Goal: Task Accomplishment & Management: Manage account settings

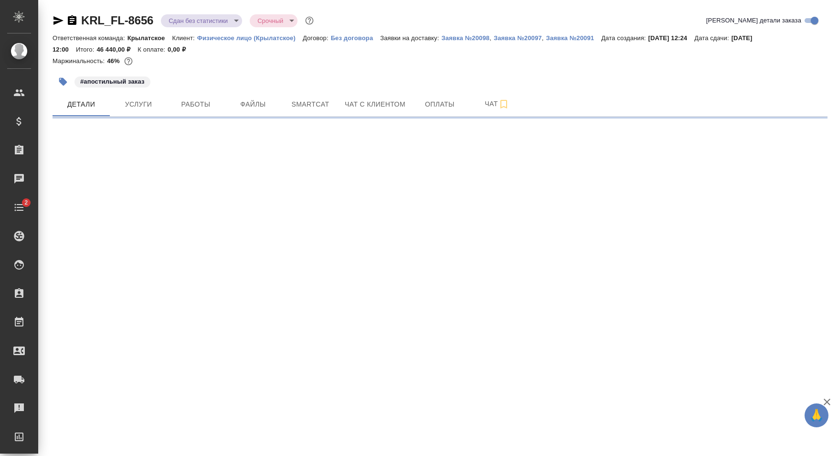
select select "RU"
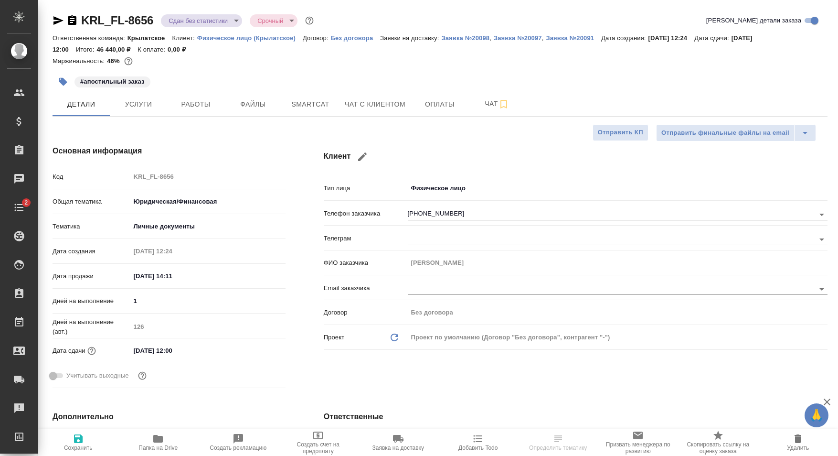
type textarea "x"
type input "Крылатское"
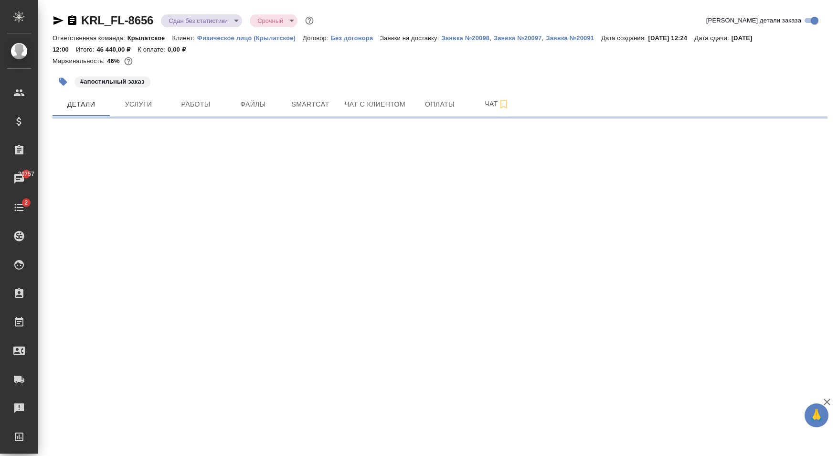
select select "RU"
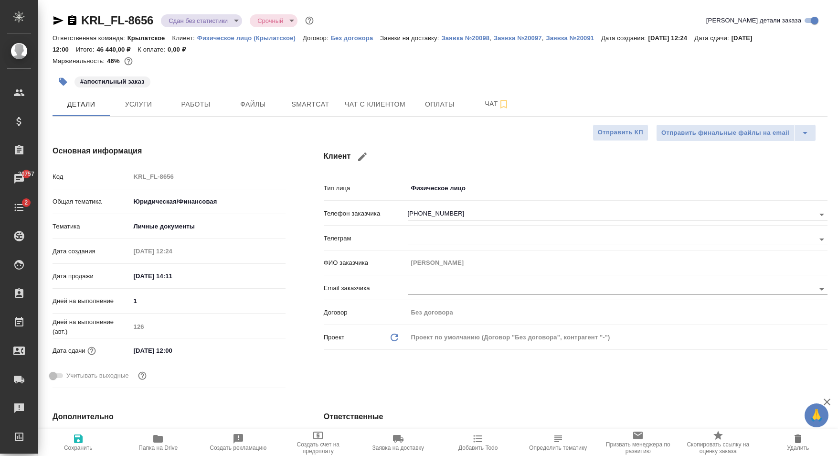
type textarea "x"
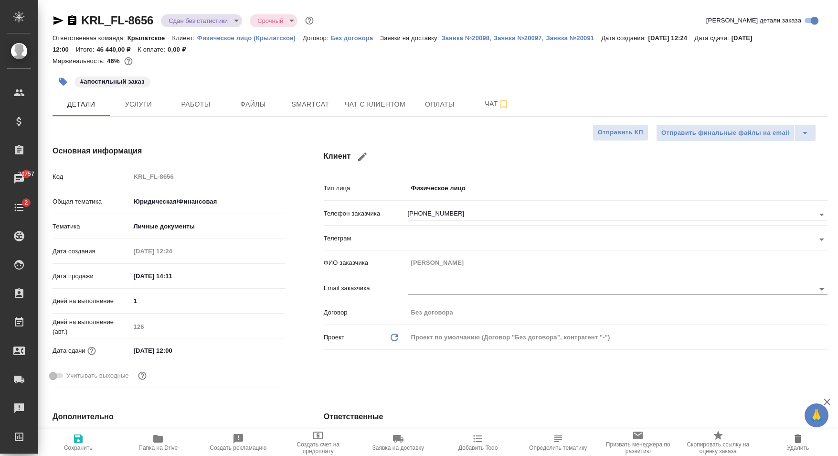
type textarea "x"
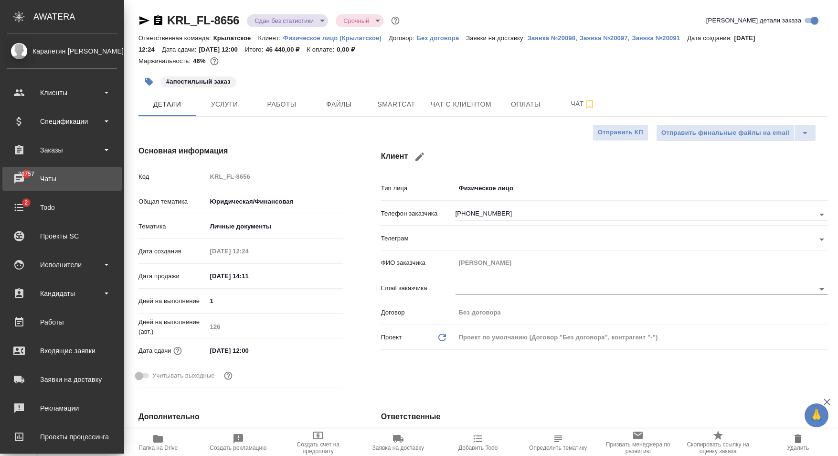
type textarea "x"
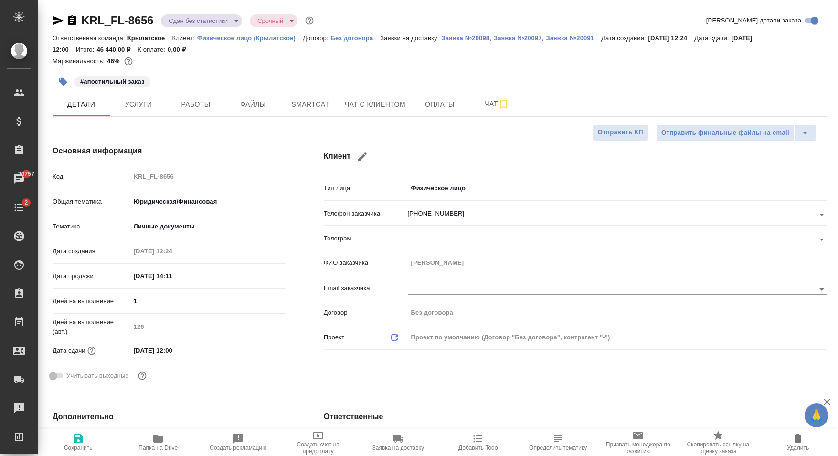
type textarea "x"
click at [341, 80] on div "#апостильный заказ" at bounding box center [311, 81] width 517 height 21
click at [454, 39] on p "Заявка №20098" at bounding box center [465, 37] width 48 height 7
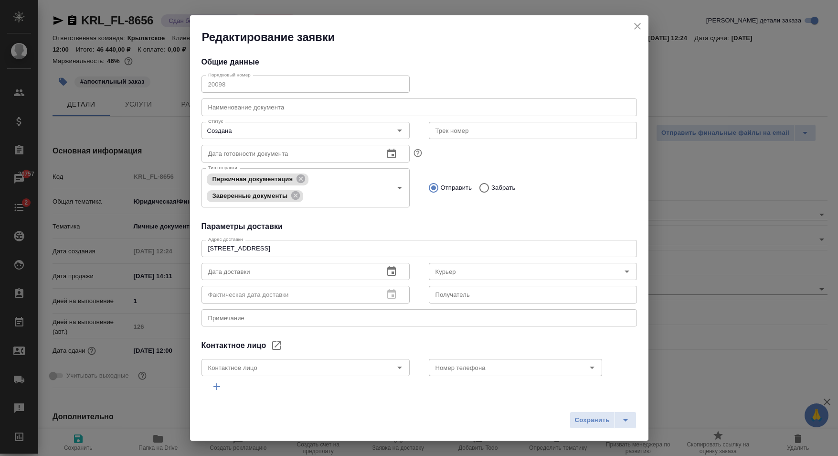
type input "Бородулин Сергей"
type input "Канищева Елена"
click at [632, 28] on icon "close" at bounding box center [637, 26] width 11 height 11
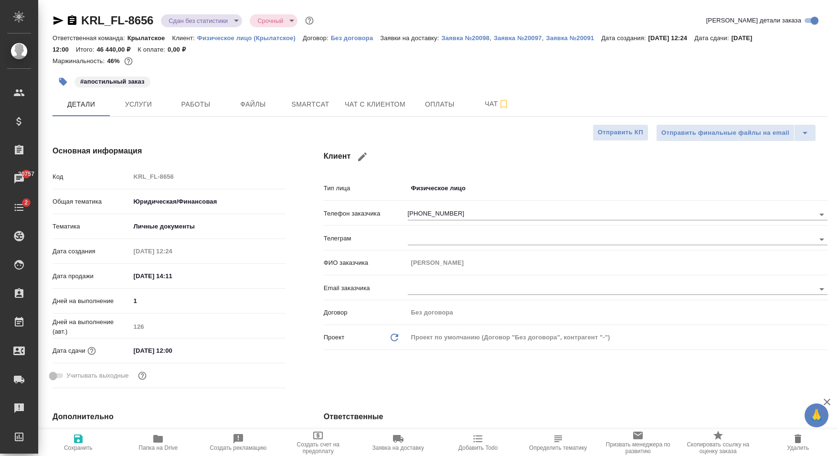
click at [482, 65] on div "Маржинальность: 46%" at bounding box center [440, 61] width 775 height 12
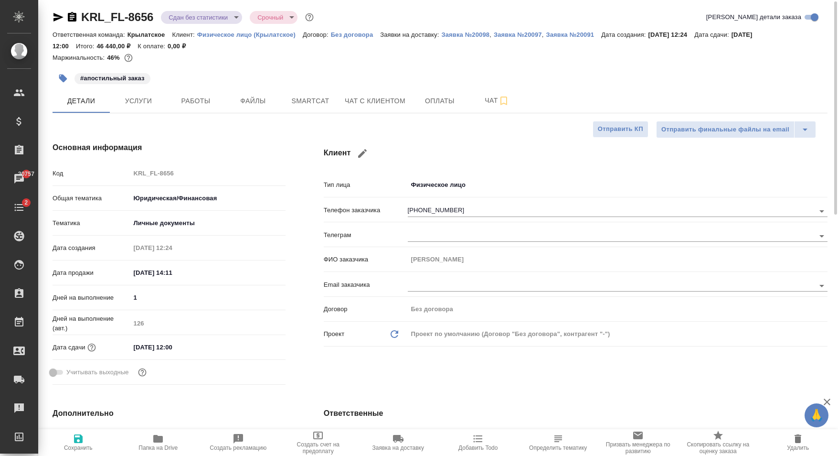
click at [470, 30] on div "Ответственная команда: Крылатское Клиент: Физическое лицо (Крылатское) Договор:…" at bounding box center [440, 40] width 775 height 23
click at [468, 32] on p "Заявка №20098" at bounding box center [465, 34] width 48 height 7
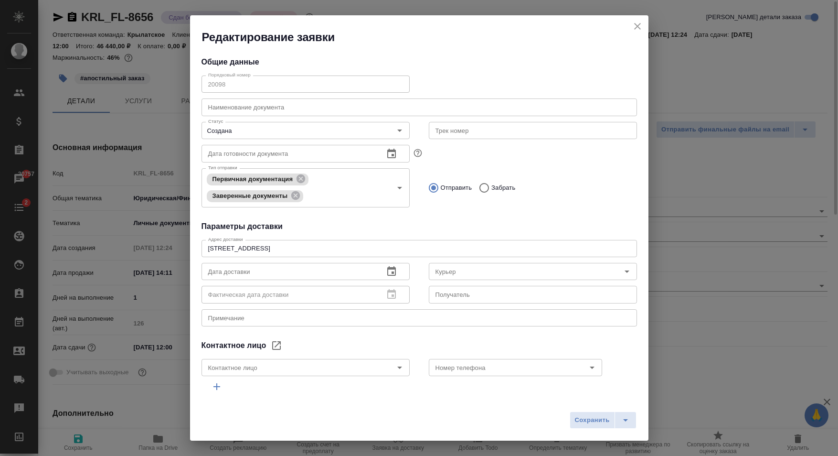
type input "Канищева Елена"
type input "Бородулин Сергей"
click at [628, 26] on div "Редактирование заявки" at bounding box center [419, 30] width 459 height 30
click at [639, 26] on icon "close" at bounding box center [637, 26] width 11 height 11
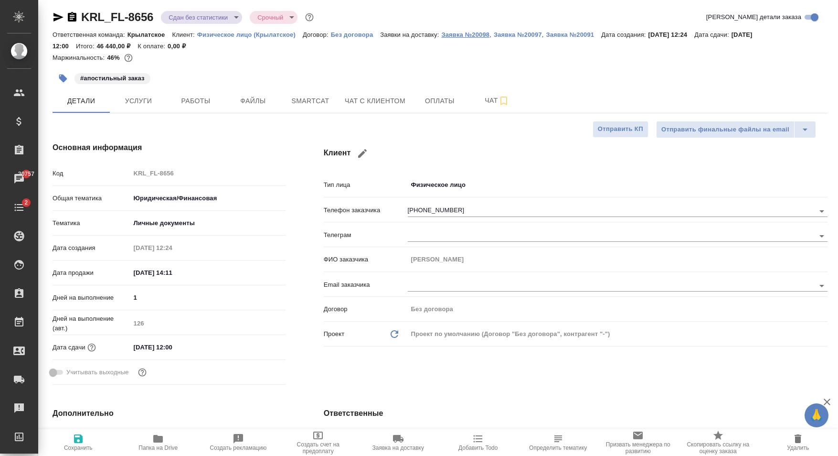
click at [460, 36] on p "Заявка №20098" at bounding box center [465, 34] width 48 height 7
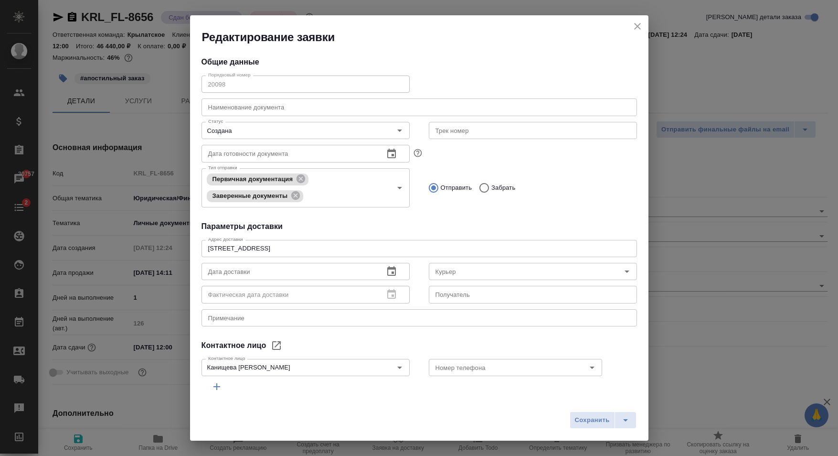
type input "Бородулин Сергей"
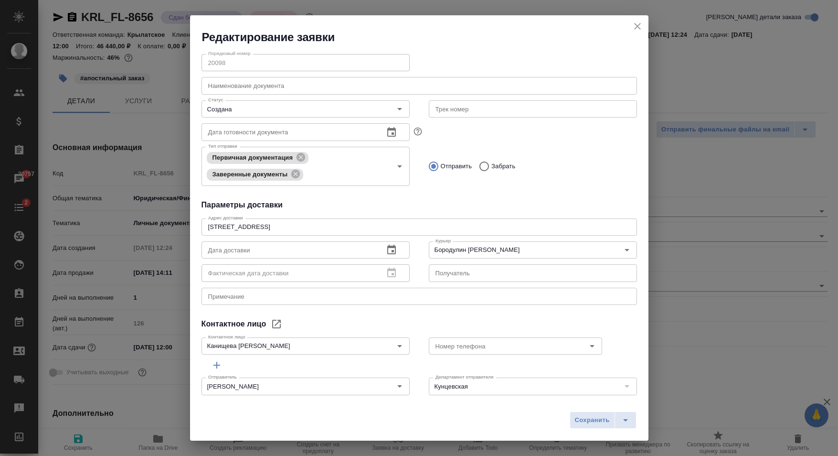
scroll to position [0, 0]
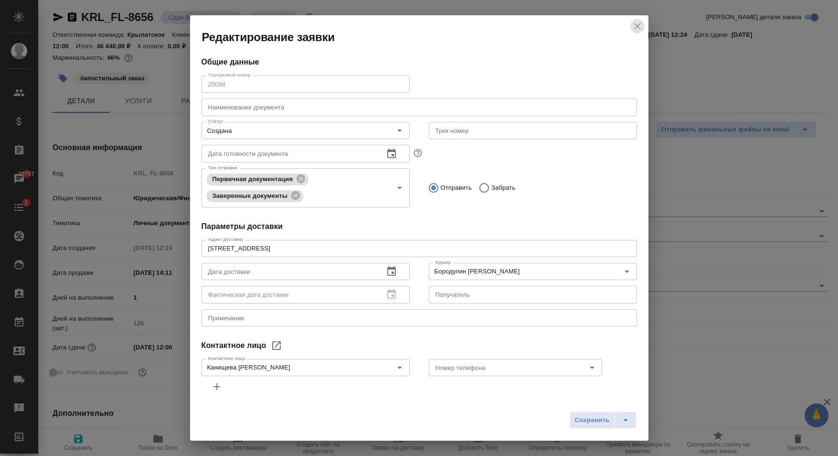
click at [641, 27] on icon "close" at bounding box center [637, 26] width 11 height 11
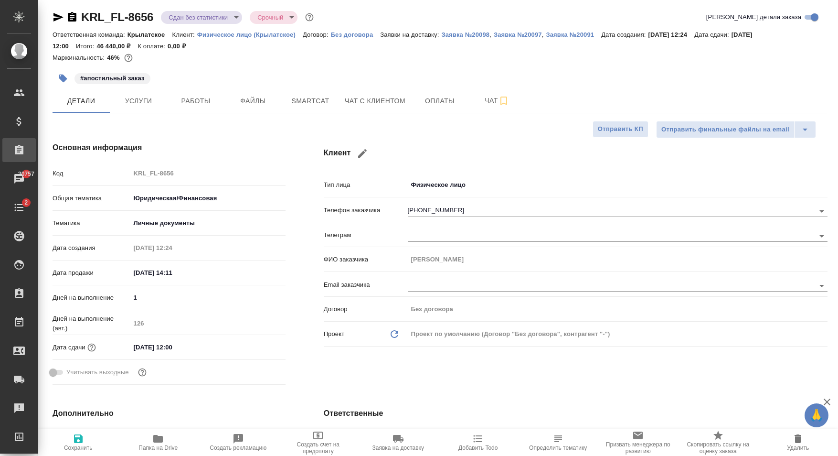
type textarea "x"
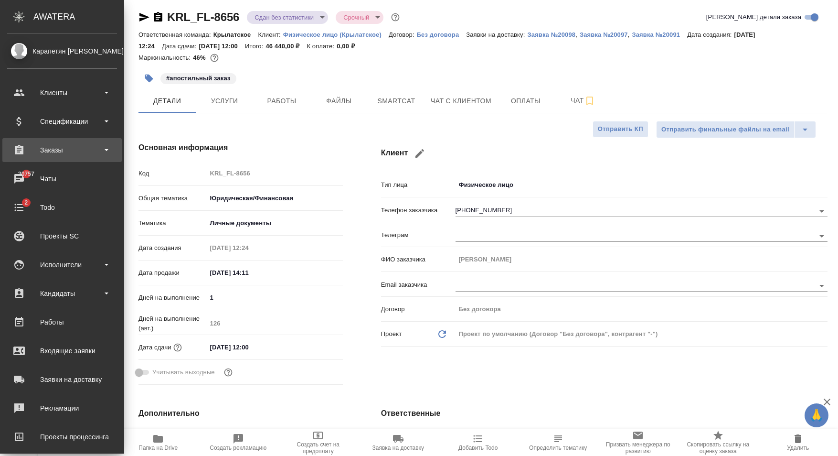
click at [75, 155] on div "Заказы" at bounding box center [62, 150] width 110 height 14
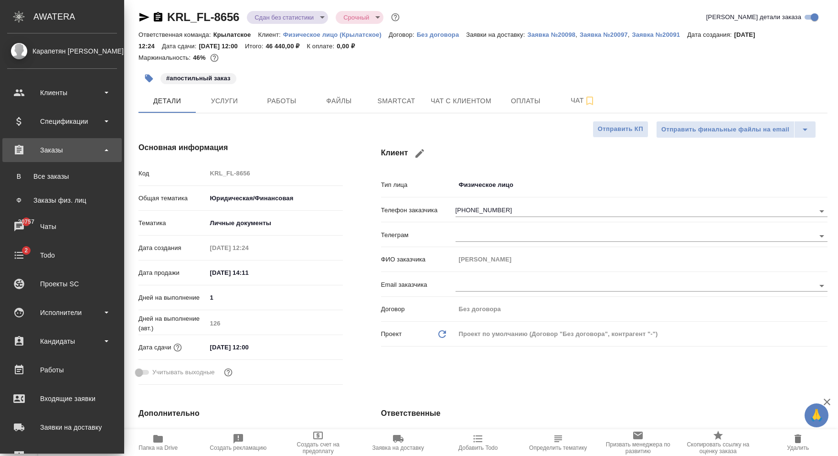
click at [80, 151] on div "Заказы" at bounding box center [62, 150] width 110 height 14
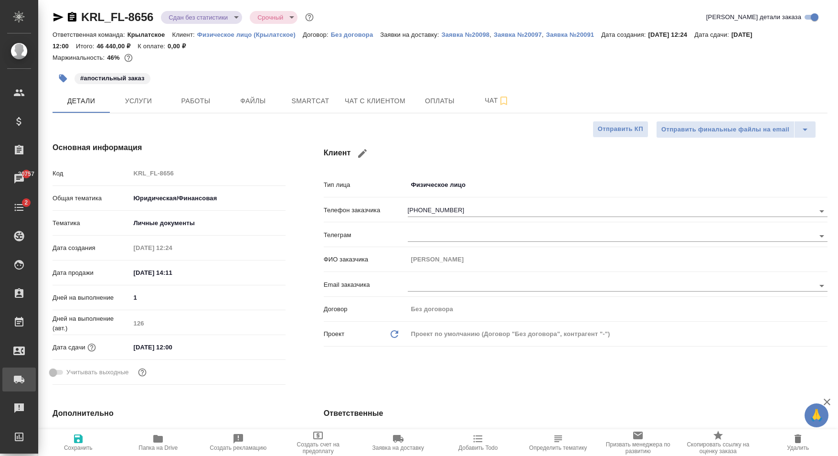
type textarea "x"
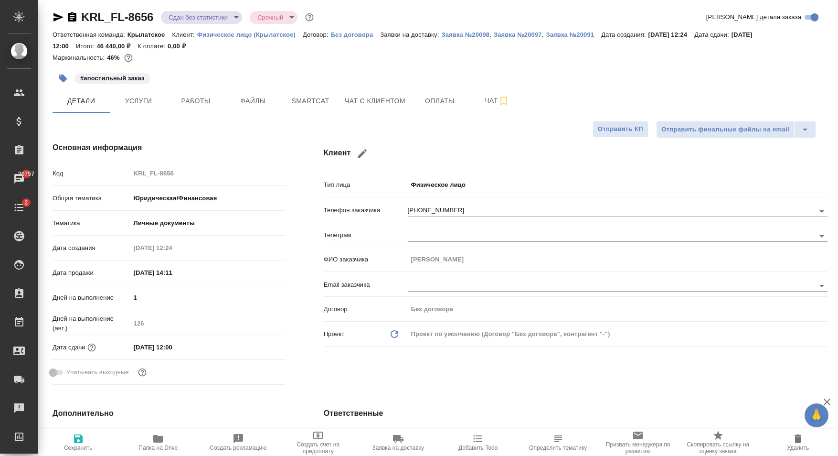
type textarea "x"
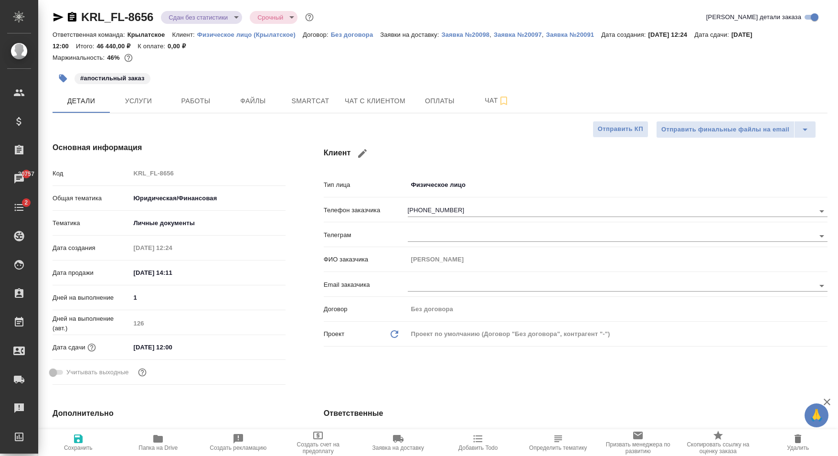
type textarea "x"
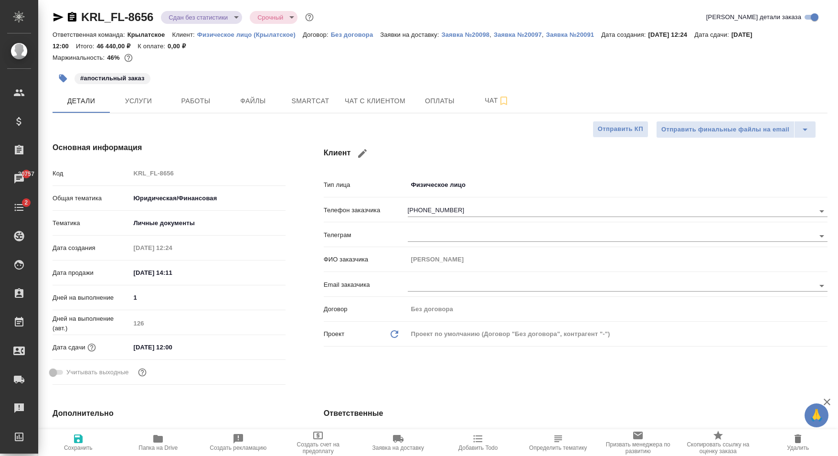
type textarea "x"
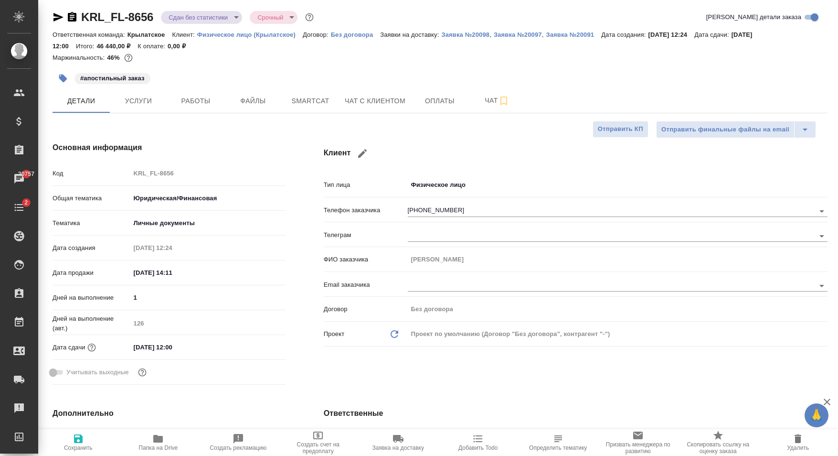
type textarea "x"
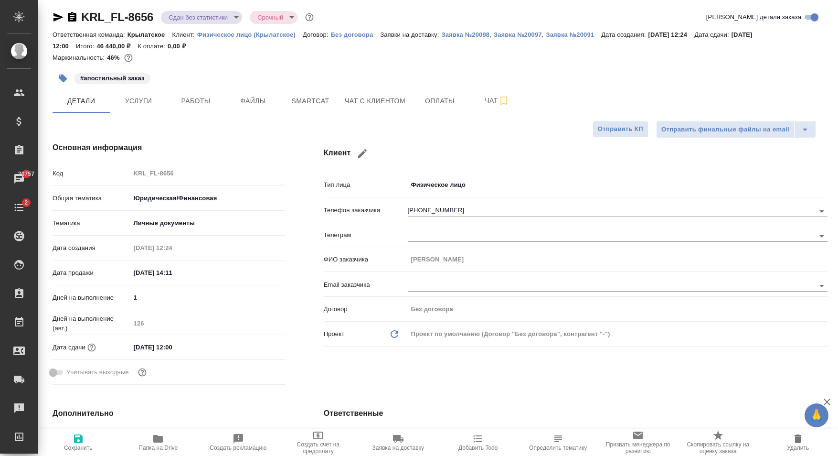
type textarea "x"
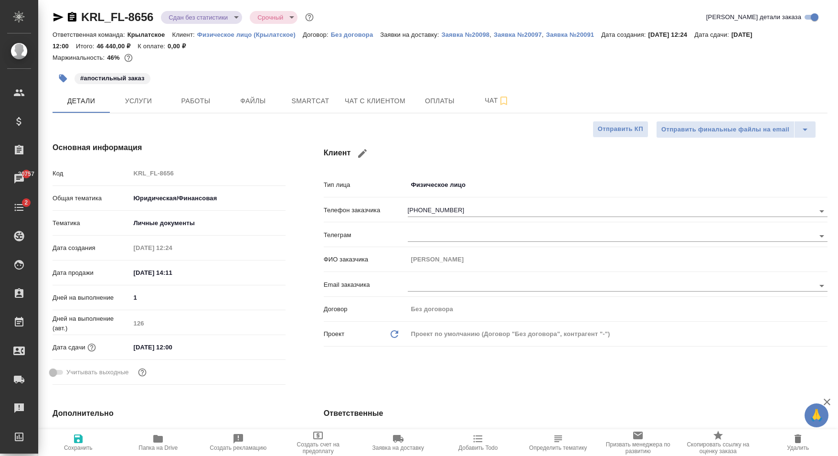
type textarea "x"
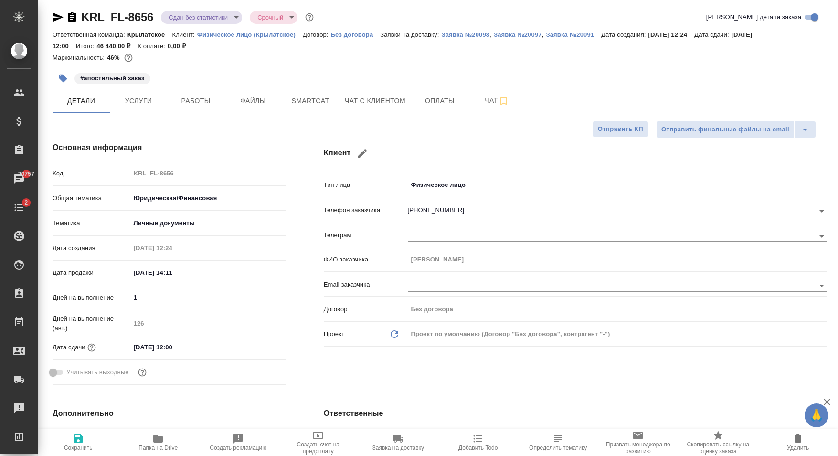
type textarea "x"
click at [393, 39] on div "Ответственная команда: Крылатское Клиент: Физическое лицо (Крылатское) Договор:…" at bounding box center [440, 40] width 775 height 23
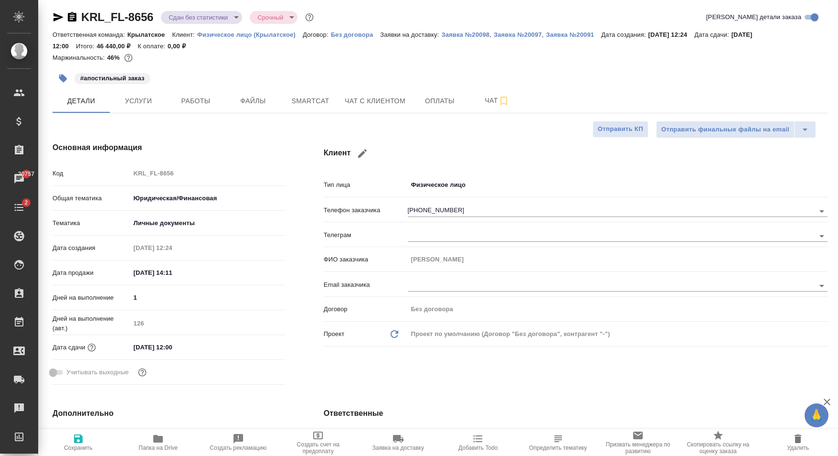
type textarea "x"
click at [393, 35] on p "Заявки на доставку:" at bounding box center [410, 34] width 61 height 7
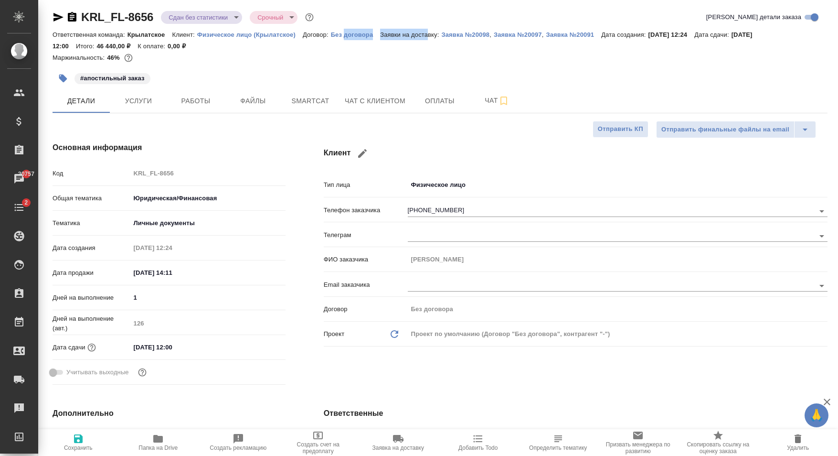
click at [428, 35] on p "Заявки на доставку:" at bounding box center [410, 34] width 61 height 7
click at [431, 35] on p "Заявки на доставку:" at bounding box center [410, 34] width 61 height 7
click at [398, 36] on p "Заявки на доставку:" at bounding box center [410, 34] width 61 height 7
drag, startPoint x: 382, startPoint y: 34, endPoint x: 436, endPoint y: 35, distance: 54.5
click at [436, 35] on p "Заявки на доставку:" at bounding box center [410, 34] width 61 height 7
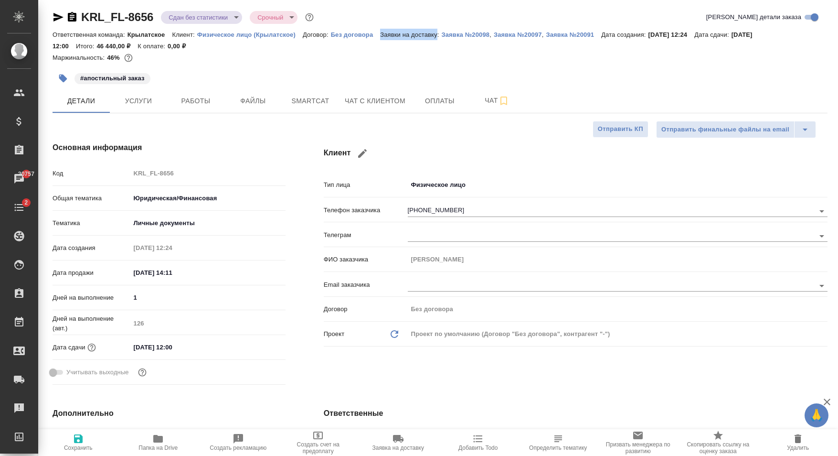
copy p "Заявки на доставку"
type textarea "x"
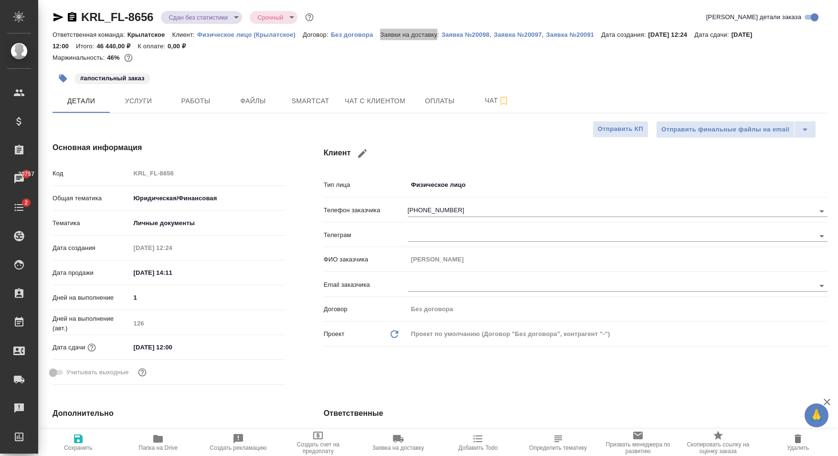
type textarea "x"
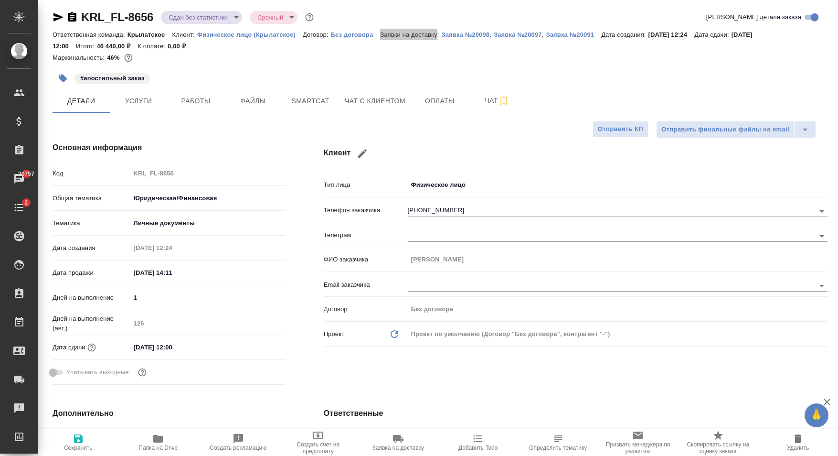
type textarea "x"
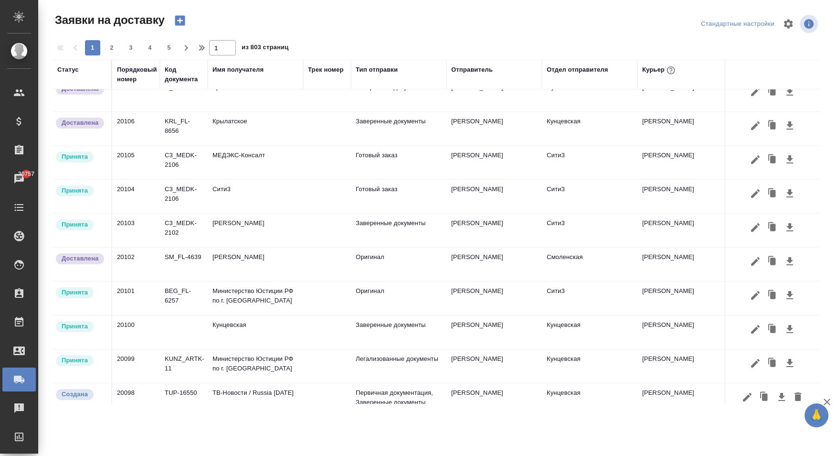
scroll to position [552, 0]
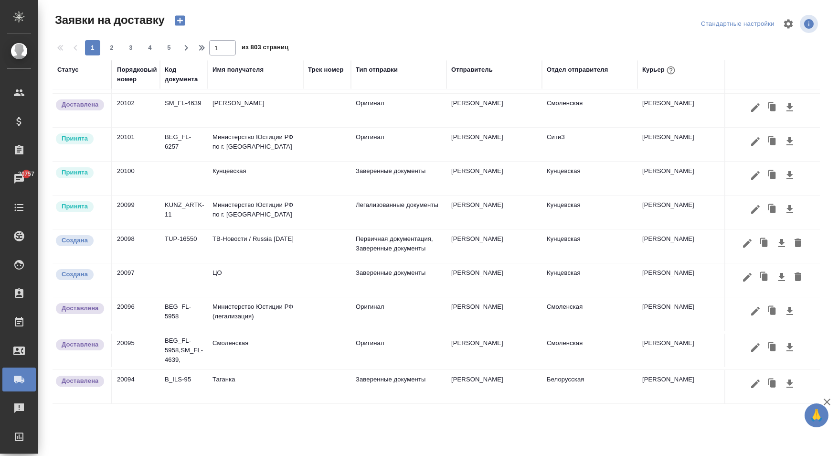
click at [742, 237] on icon "button" at bounding box center [747, 242] width 11 height 11
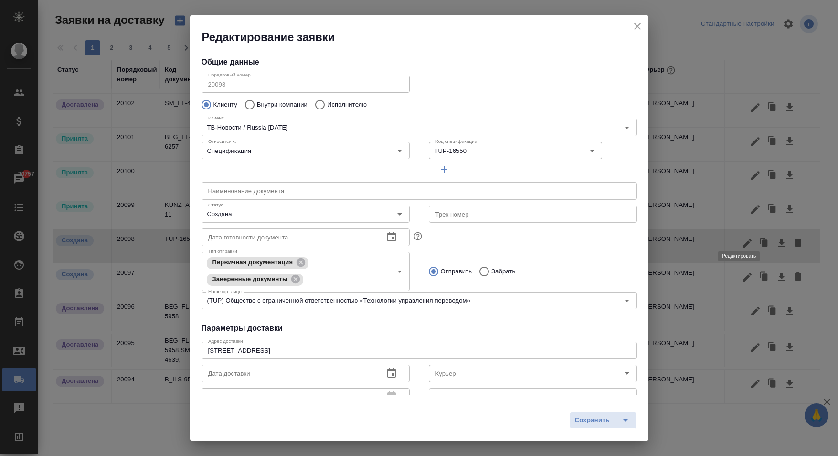
type input "Канищева Елена"
type input "[PERSON_NAME]"
click at [397, 149] on icon "Open" at bounding box center [399, 150] width 11 height 11
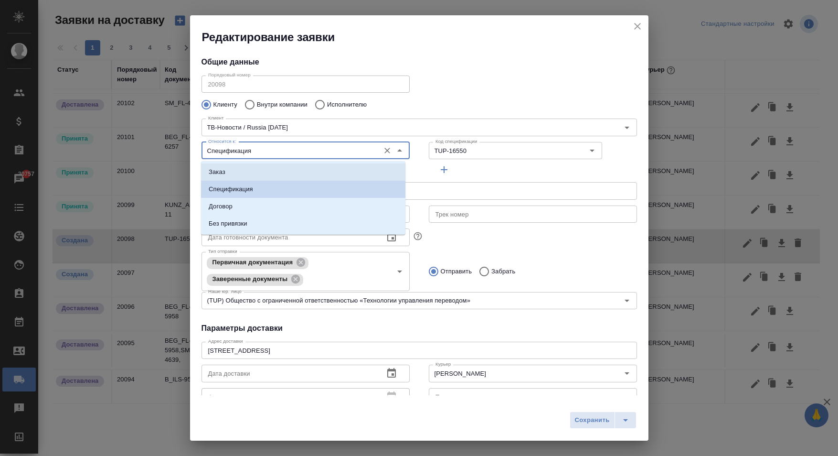
click at [265, 169] on li "Заказ" at bounding box center [303, 171] width 204 height 17
type input "Заказ"
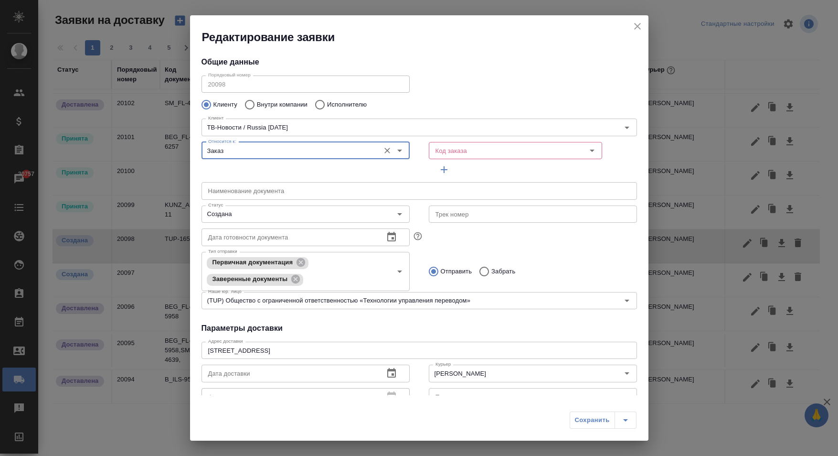
click at [397, 152] on icon "Open" at bounding box center [399, 150] width 11 height 11
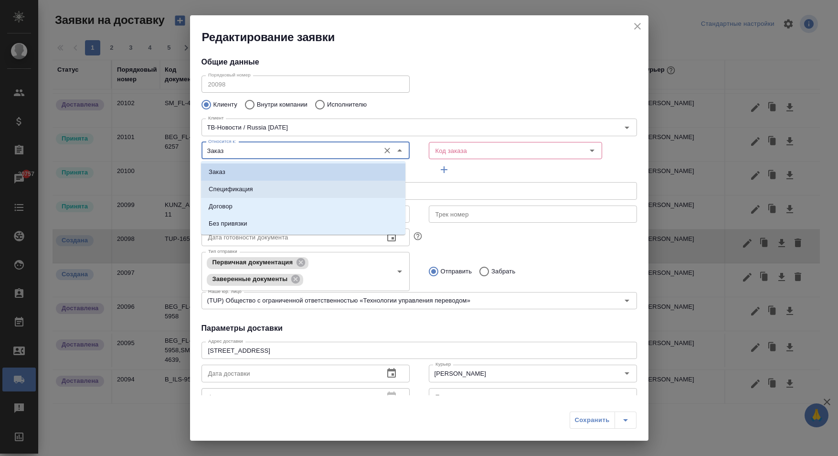
click at [279, 185] on li "Спецификация" at bounding box center [303, 189] width 204 height 17
type input "Спецификация"
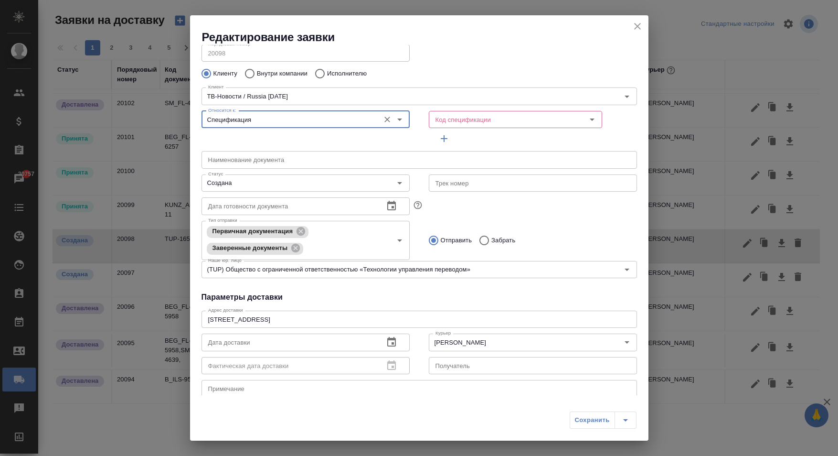
scroll to position [0, 0]
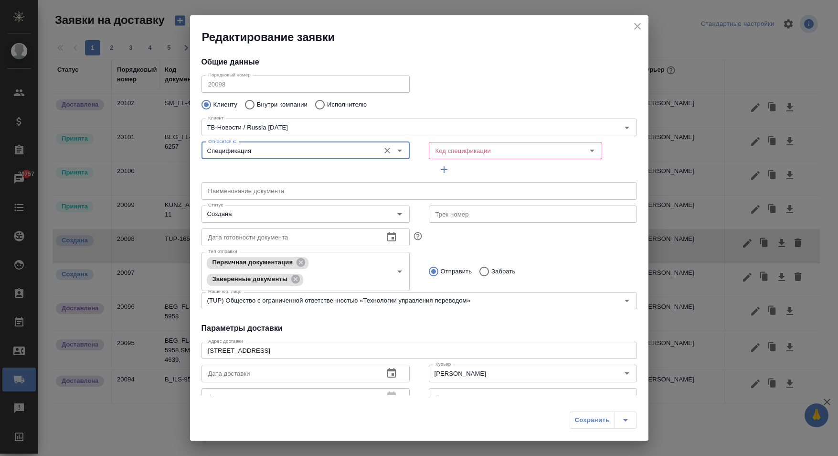
click at [396, 152] on icon "Open" at bounding box center [399, 150] width 11 height 11
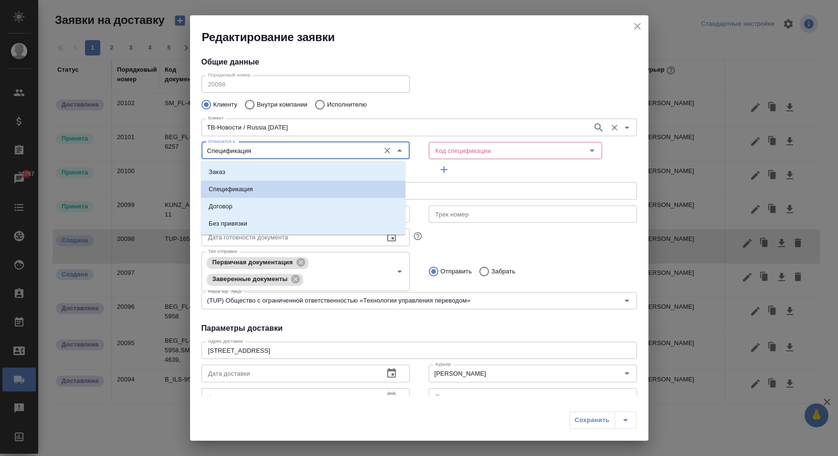
click at [403, 127] on input "ТВ-Новости / Russia Today" at bounding box center [396, 126] width 384 height 11
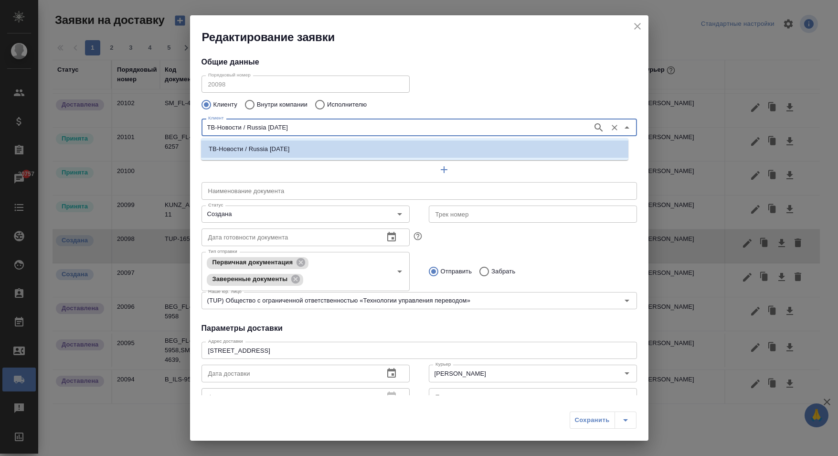
click at [634, 21] on icon "close" at bounding box center [637, 26] width 11 height 11
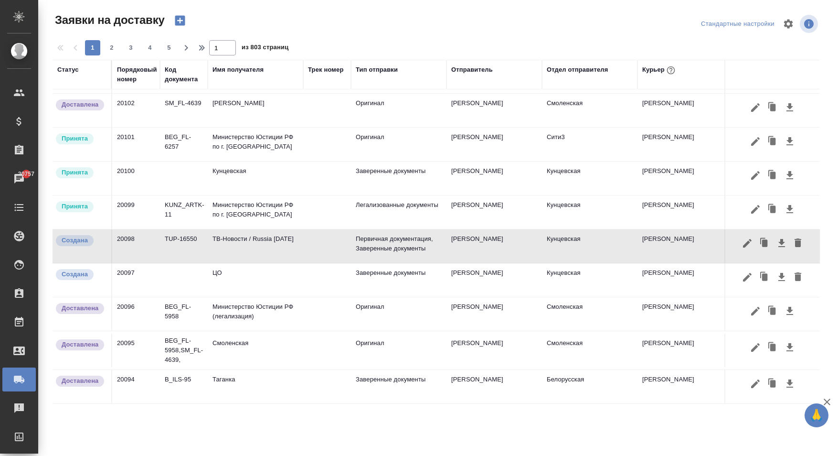
type input "TUP-16550"
type input "Канищева Елена"
click at [742, 271] on icon "button" at bounding box center [747, 276] width 11 height 11
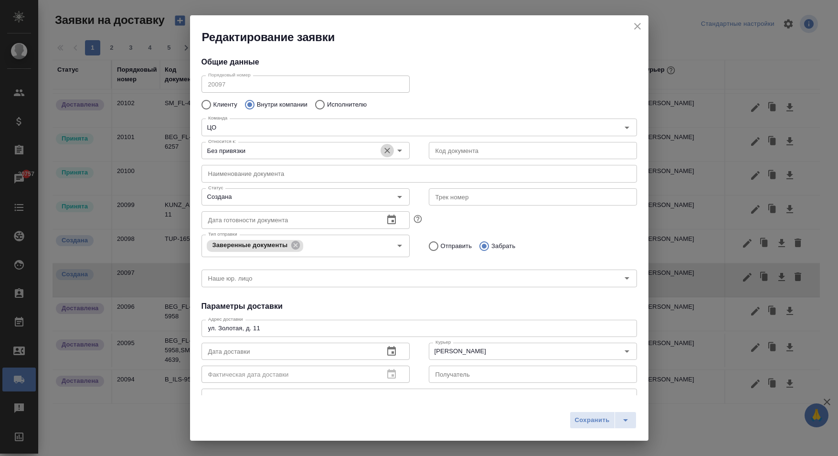
click at [385, 152] on icon "Очистить" at bounding box center [388, 151] width 6 height 6
click at [402, 151] on button "Open" at bounding box center [399, 150] width 13 height 13
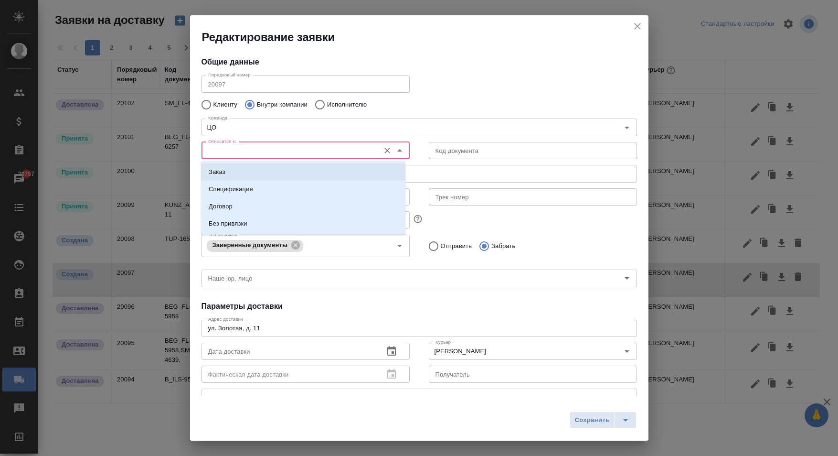
click at [277, 178] on li "Заказ" at bounding box center [303, 171] width 204 height 17
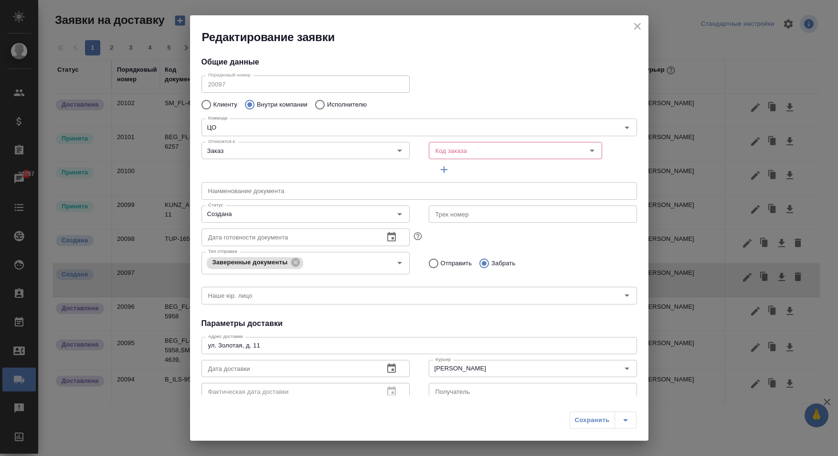
click at [637, 22] on icon "close" at bounding box center [637, 26] width 11 height 11
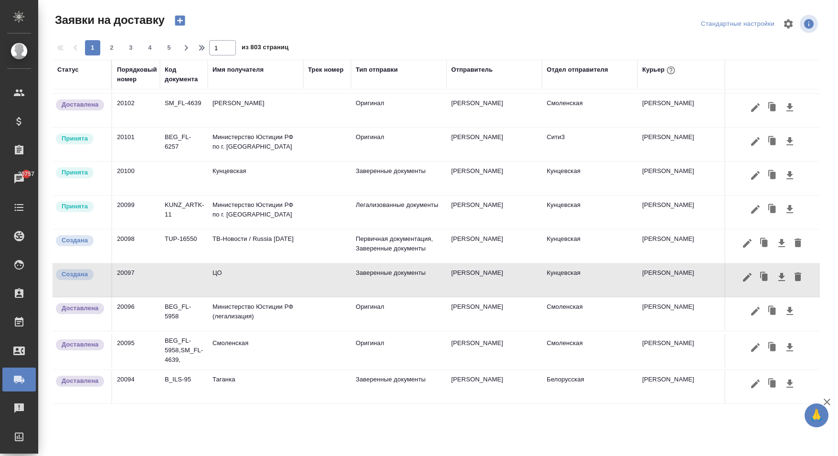
type input "Без привязки"
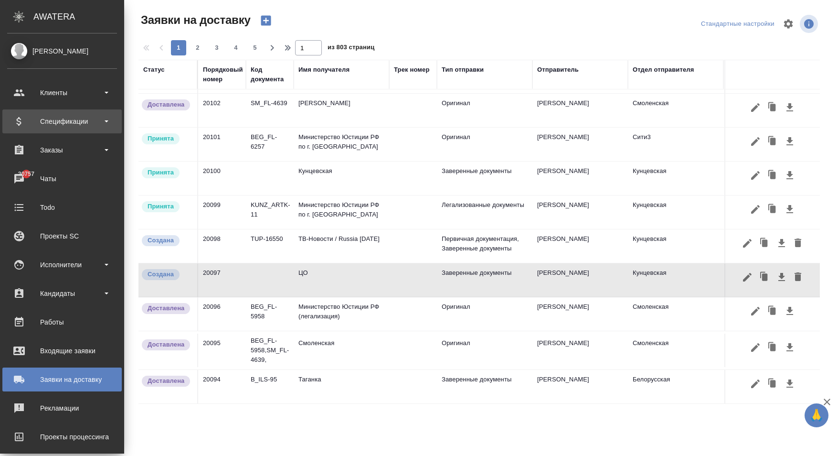
scroll to position [552, 0]
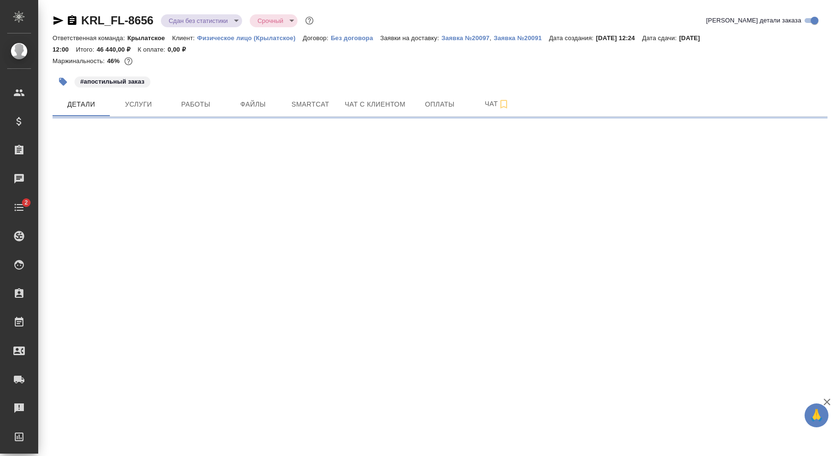
select select "RU"
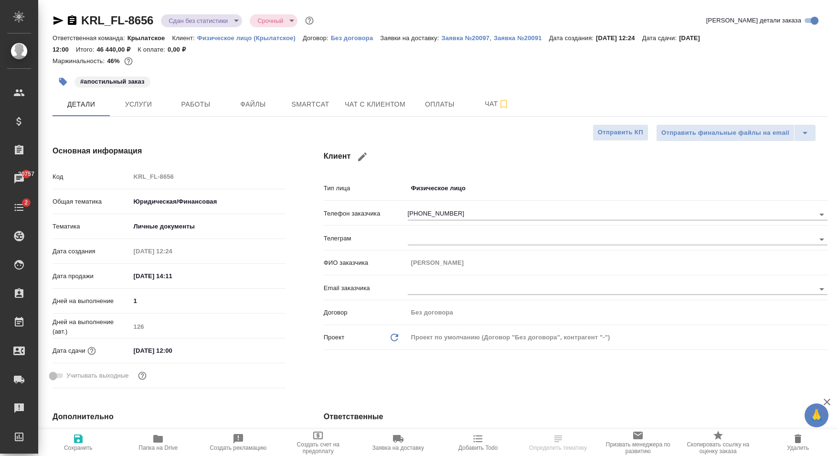
type textarea "x"
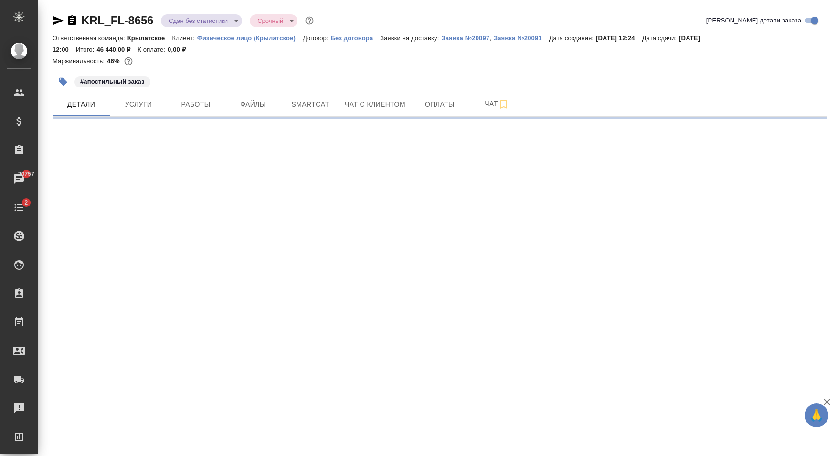
select select "RU"
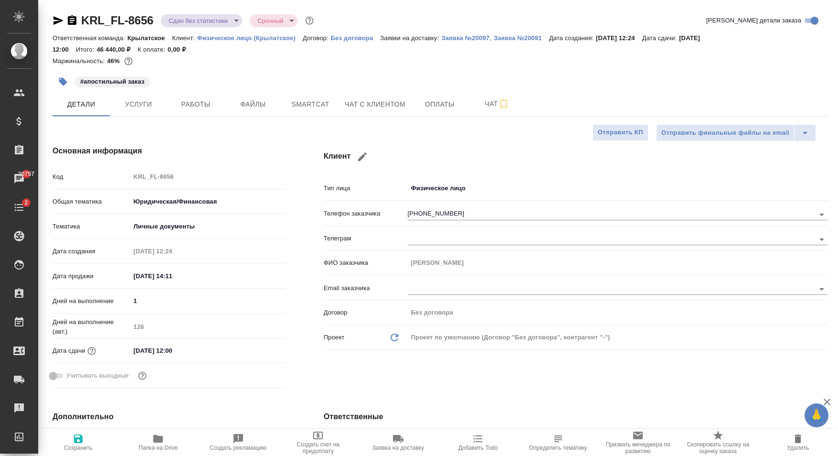
type textarea "x"
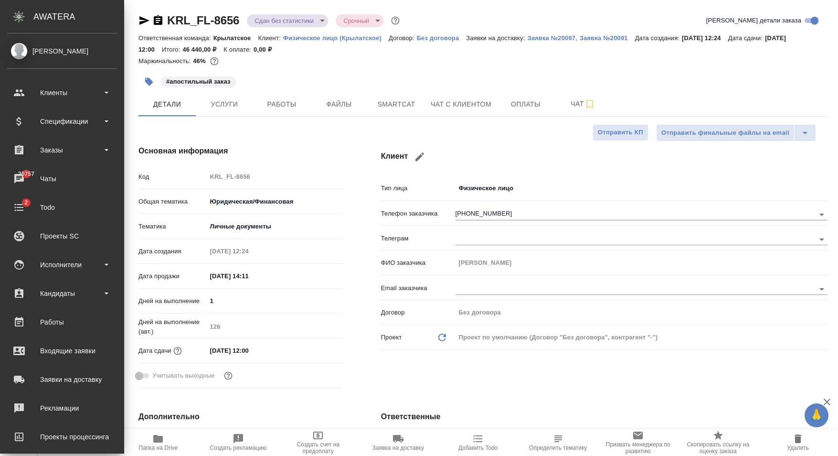
type textarea "x"
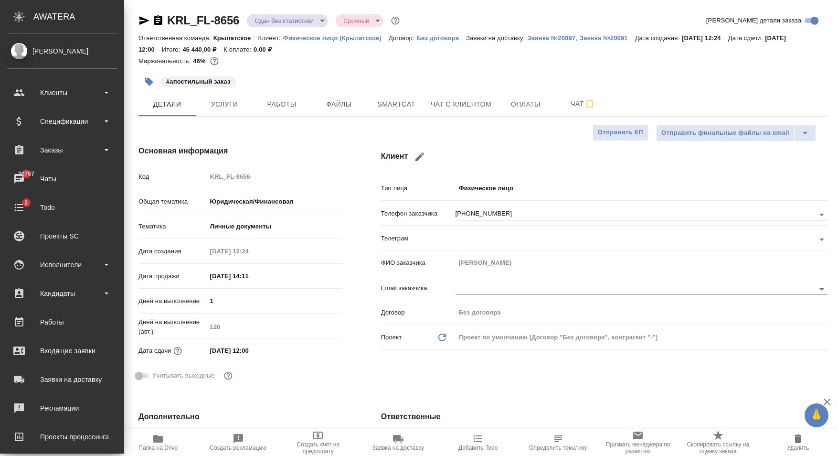
type textarea "x"
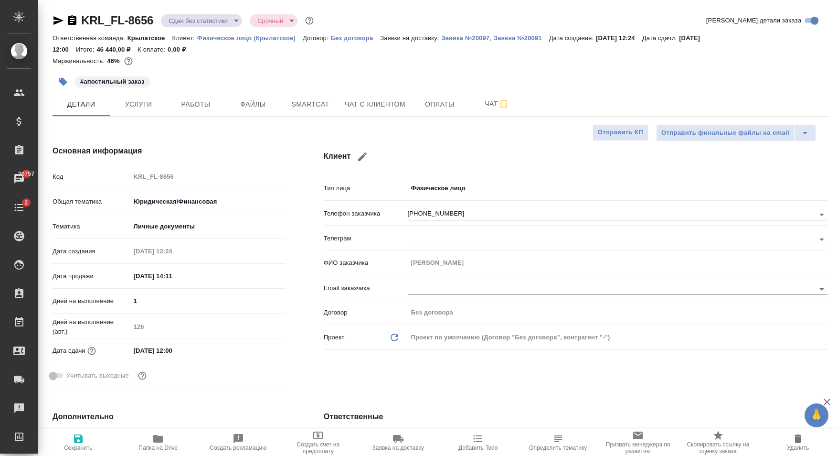
type textarea "x"
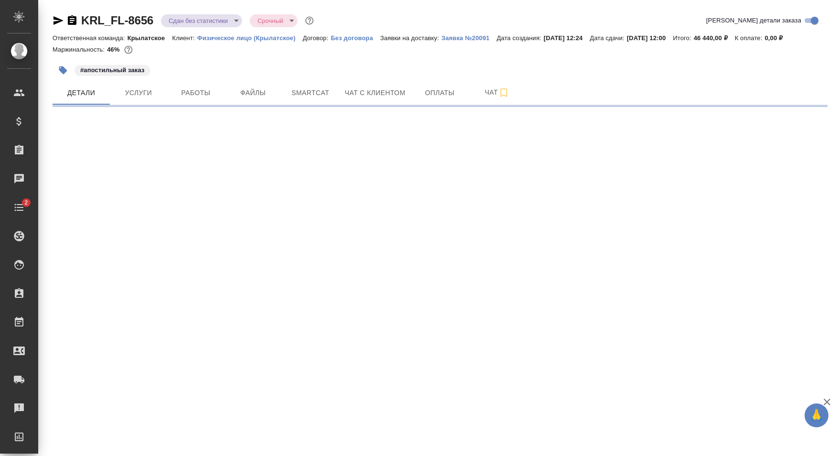
select select "RU"
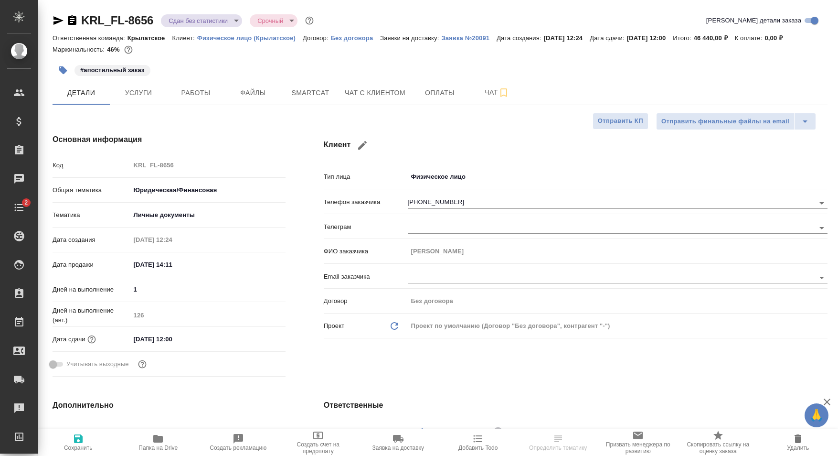
type textarea "x"
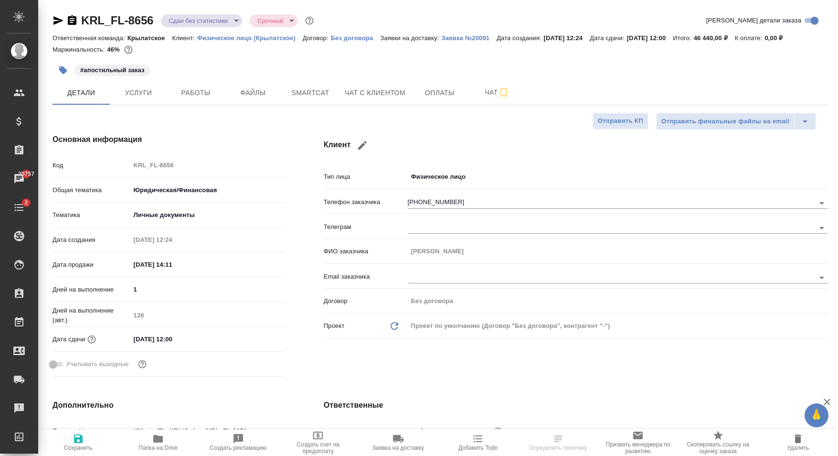
type textarea "x"
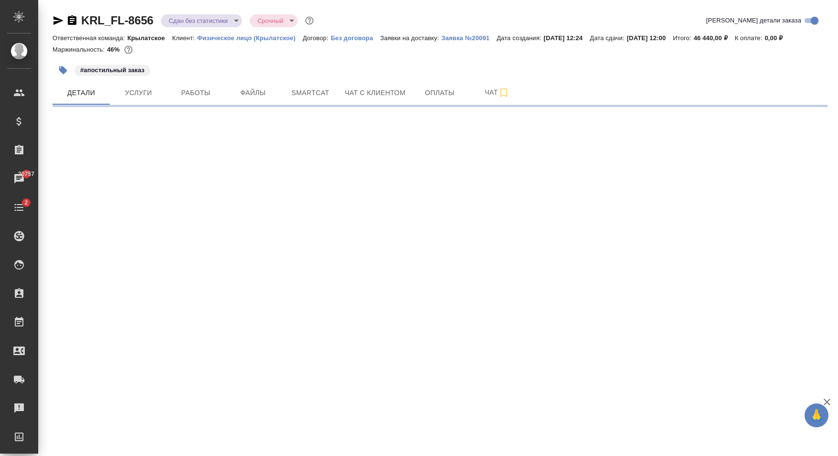
select select "RU"
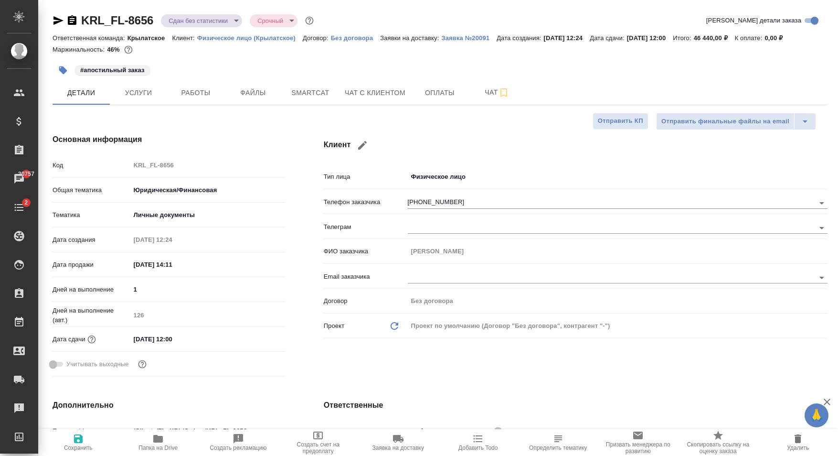
type textarea "x"
click at [460, 41] on p "Заявка №20091" at bounding box center [468, 37] width 55 height 7
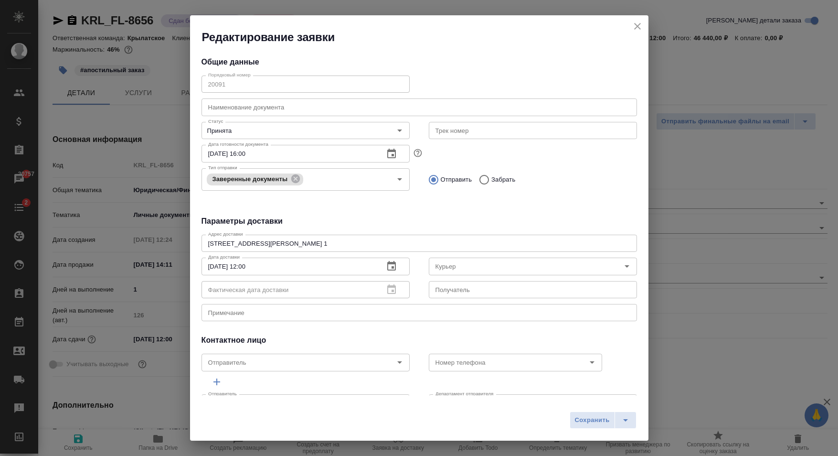
type input "Бородулин Сергей"
type input "Министерство Юстиции РФ по г. Москве"
click at [642, 20] on div "Редактирование заявки" at bounding box center [419, 30] width 459 height 30
click at [638, 25] on icon "close" at bounding box center [637, 26] width 11 height 11
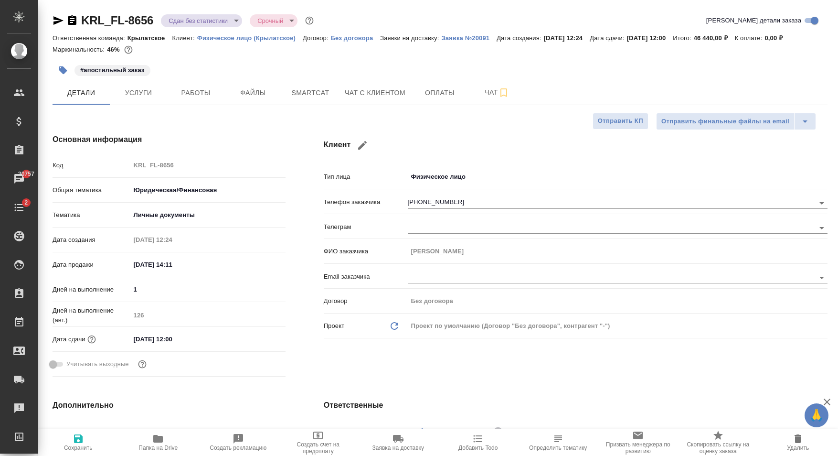
type textarea "x"
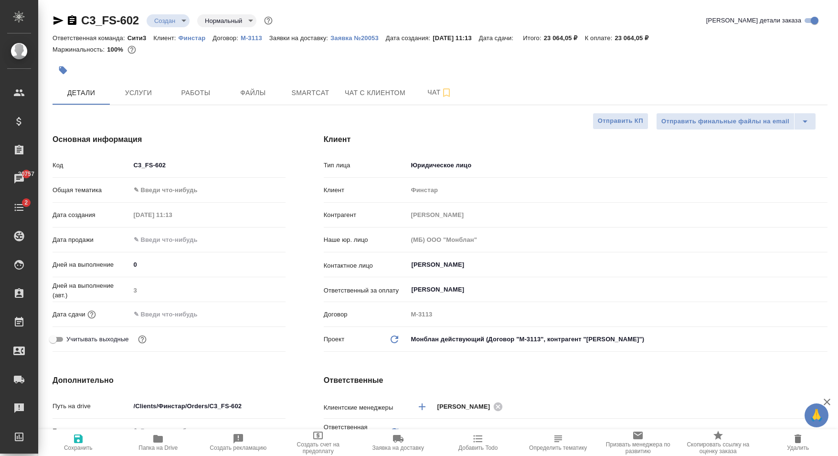
select select "RU"
